Goal: Task Accomplishment & Management: Complete application form

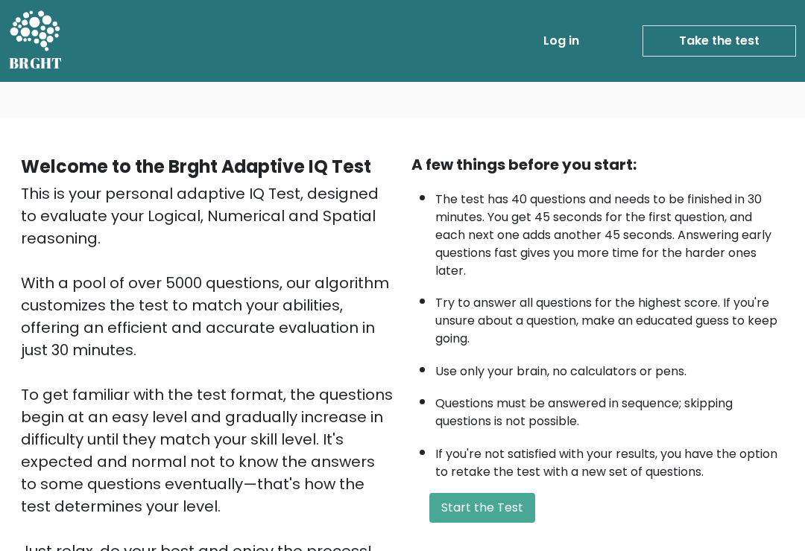
click at [507, 523] on button "Start the Test" at bounding box center [482, 508] width 106 height 30
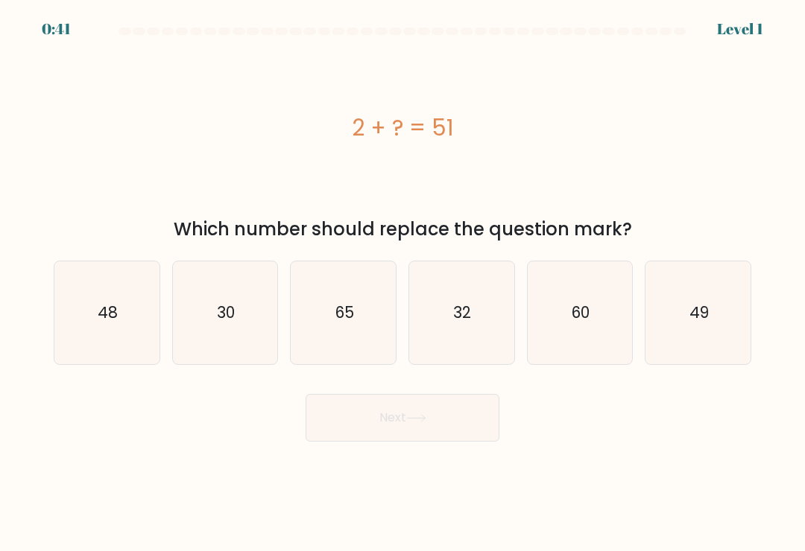
click at [116, 323] on text "48" at bounding box center [108, 313] width 20 height 22
click at [402, 283] on input "a. 48" at bounding box center [402, 279] width 1 height 7
radio input "true"
click at [428, 419] on button "Next" at bounding box center [402, 418] width 194 height 48
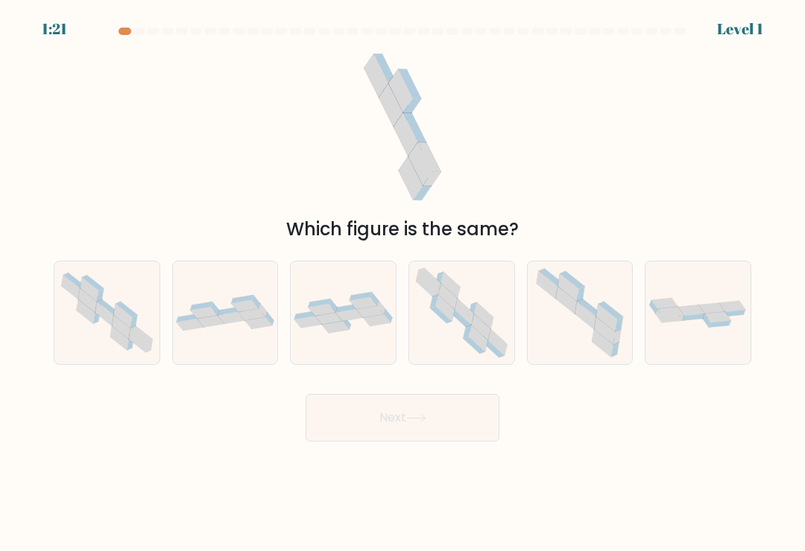
click at [703, 345] on div at bounding box center [698, 313] width 107 height 104
click at [403, 283] on input "f." at bounding box center [402, 279] width 1 height 7
radio input "true"
click at [462, 434] on button "Next" at bounding box center [402, 418] width 194 height 48
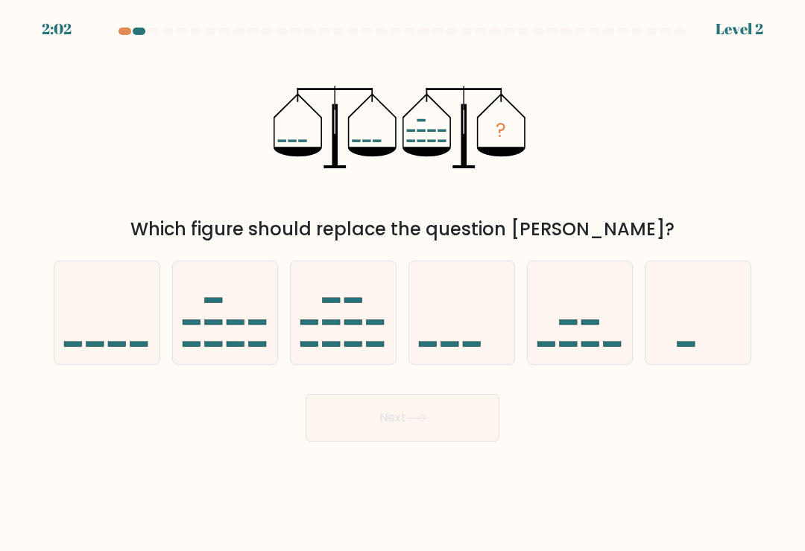
click at [254, 334] on icon at bounding box center [225, 313] width 105 height 87
click at [402, 283] on input "b." at bounding box center [402, 279] width 1 height 7
radio input "true"
click at [416, 422] on icon at bounding box center [416, 418] width 20 height 8
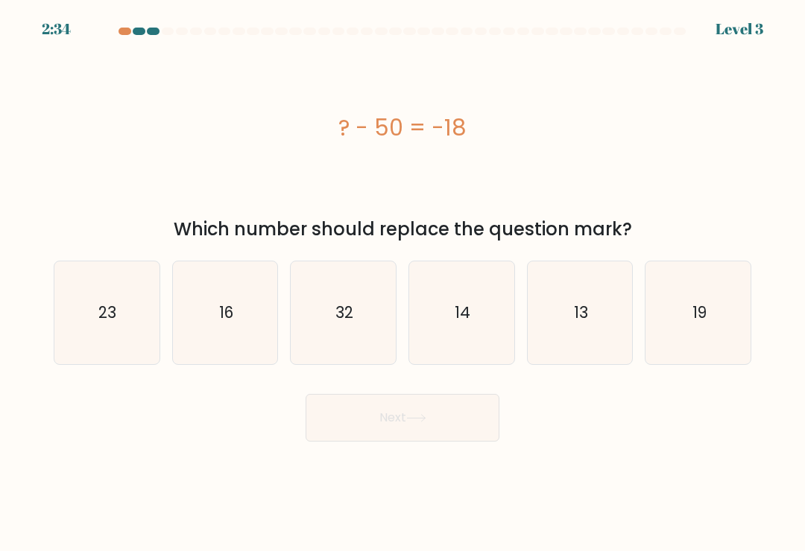
click at [104, 331] on icon "23" at bounding box center [106, 313] width 103 height 103
click at [402, 283] on input "a. 23" at bounding box center [402, 279] width 1 height 7
radio input "true"
click at [445, 425] on button "Next" at bounding box center [402, 418] width 194 height 48
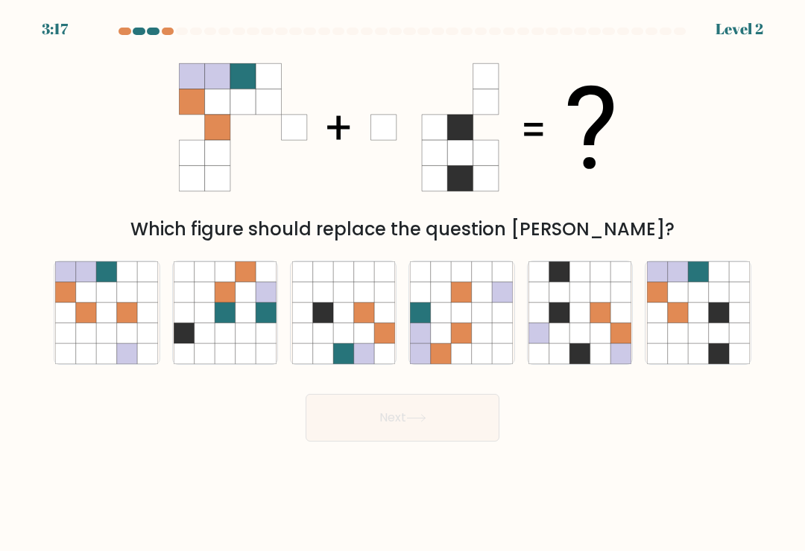
click at [118, 335] on icon at bounding box center [127, 333] width 20 height 20
click at [402, 283] on input "a." at bounding box center [402, 279] width 1 height 7
radio input "true"
click at [447, 425] on button "Next" at bounding box center [402, 418] width 194 height 48
